Goal: Information Seeking & Learning: Learn about a topic

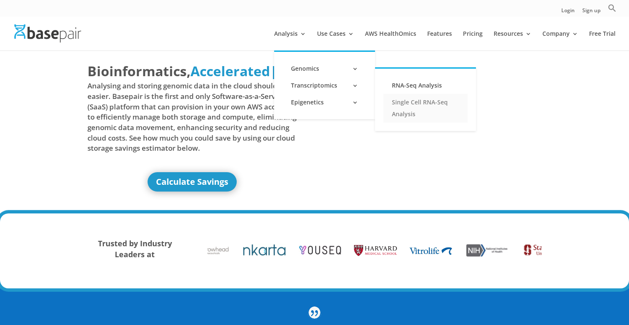
click at [394, 101] on link "Single Cell RNA-Seq Analysis" at bounding box center [426, 108] width 84 height 29
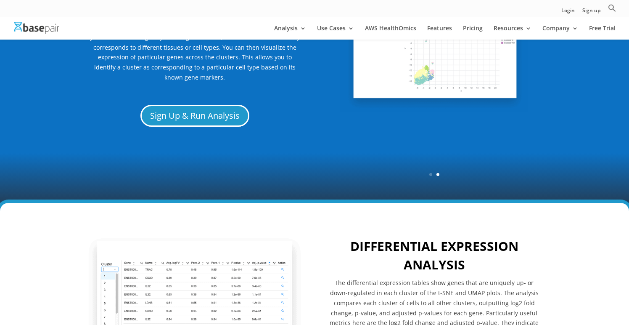
scroll to position [556, 0]
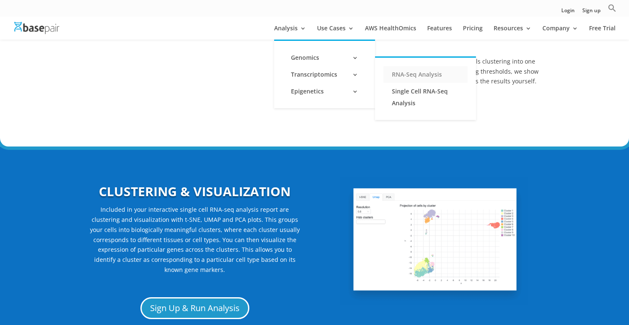
click at [403, 72] on link "RNA-Seq Analysis" at bounding box center [426, 74] width 84 height 17
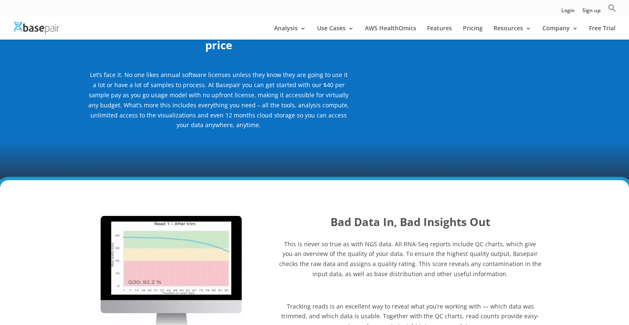
scroll to position [853, 0]
